Goal: Task Accomplishment & Management: Manage account settings

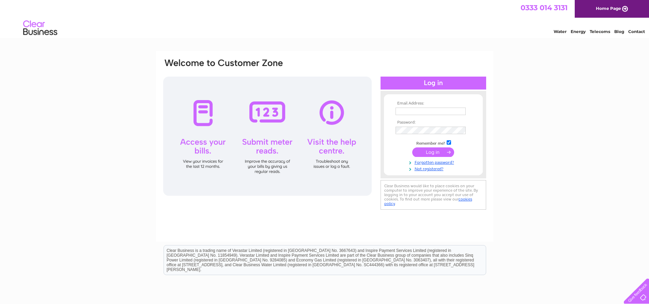
type input "[EMAIL_ADDRESS][DOMAIN_NAME]"
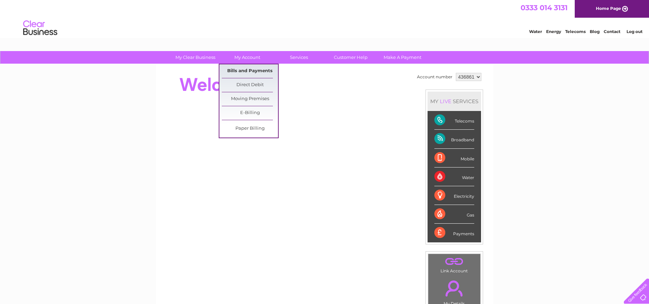
click at [251, 69] on link "Bills and Payments" at bounding box center [250, 71] width 56 height 14
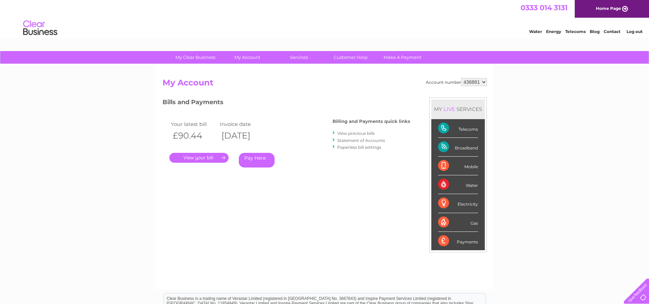
click at [202, 156] on link "." at bounding box center [198, 158] width 59 height 10
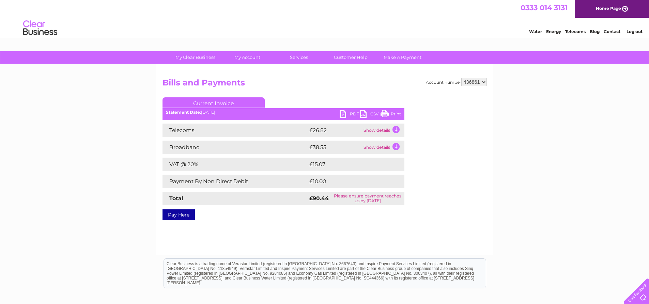
click at [484, 82] on select "436861" at bounding box center [474, 82] width 26 height 8
drag, startPoint x: 479, startPoint y: 81, endPoint x: 461, endPoint y: 81, distance: 18.1
click at [461, 81] on select "436861" at bounding box center [474, 82] width 26 height 8
click at [461, 78] on select "436861" at bounding box center [474, 82] width 26 height 8
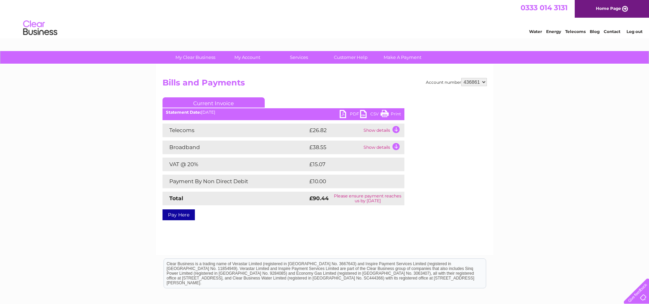
drag, startPoint x: 465, startPoint y: 81, endPoint x: 494, endPoint y: 81, distance: 28.3
click at [494, 81] on div "My Clear Business Login Details My Details My Preferences Link Account My Accou…" at bounding box center [324, 211] width 649 height 321
click at [613, 32] on link "Contact" at bounding box center [612, 31] width 17 height 5
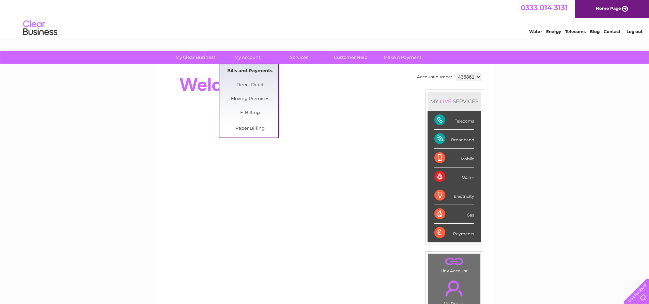
click at [249, 69] on link "Bills and Payments" at bounding box center [250, 71] width 56 height 14
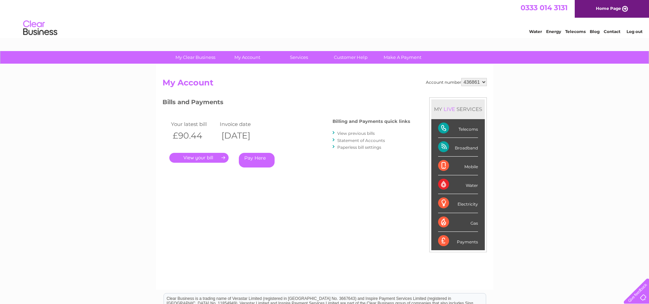
click at [202, 157] on link "." at bounding box center [198, 158] width 59 height 10
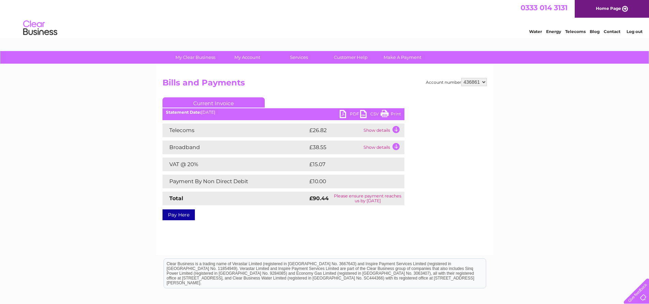
click at [397, 128] on td "Show details" at bounding box center [383, 131] width 43 height 14
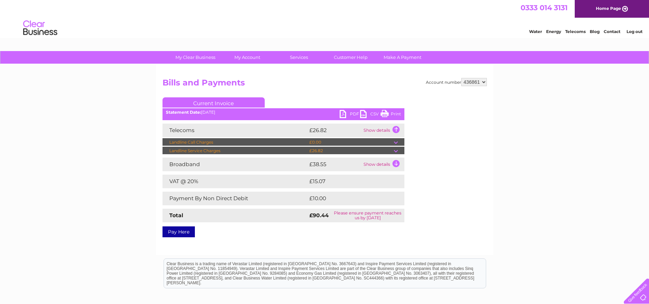
click at [343, 85] on h2 "Bills and Payments" at bounding box center [324, 84] width 324 height 13
